Goal: Information Seeking & Learning: Learn about a topic

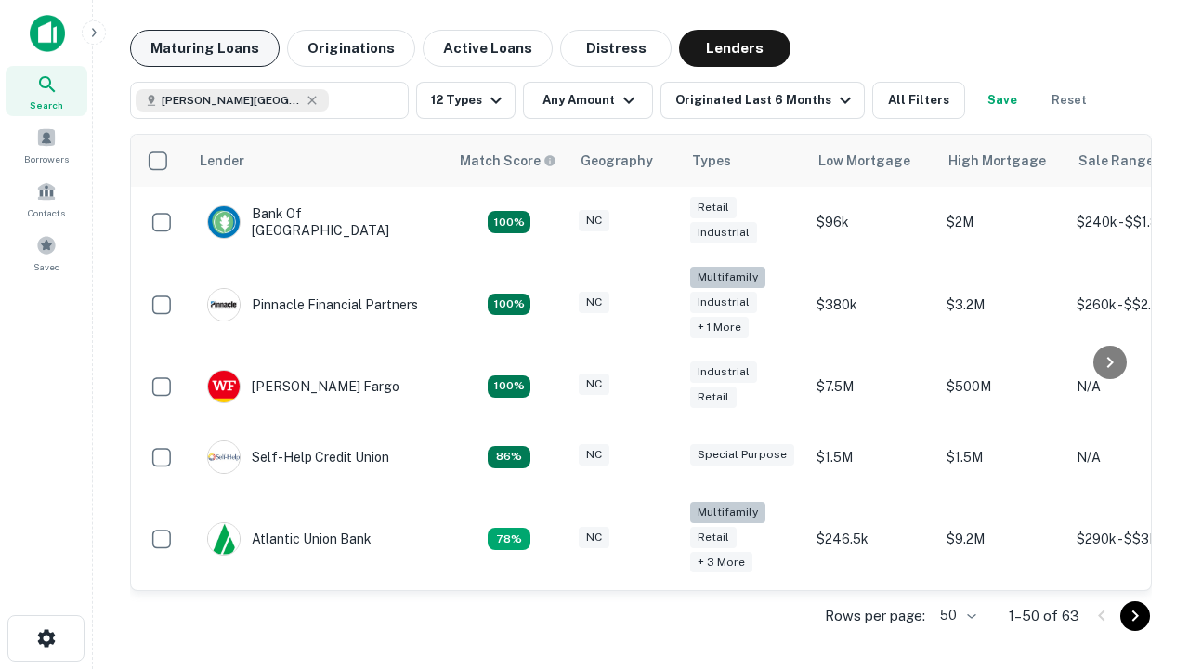
click at [204, 48] on button "Maturing Loans" at bounding box center [205, 48] width 150 height 37
